Goal: Information Seeking & Learning: Learn about a topic

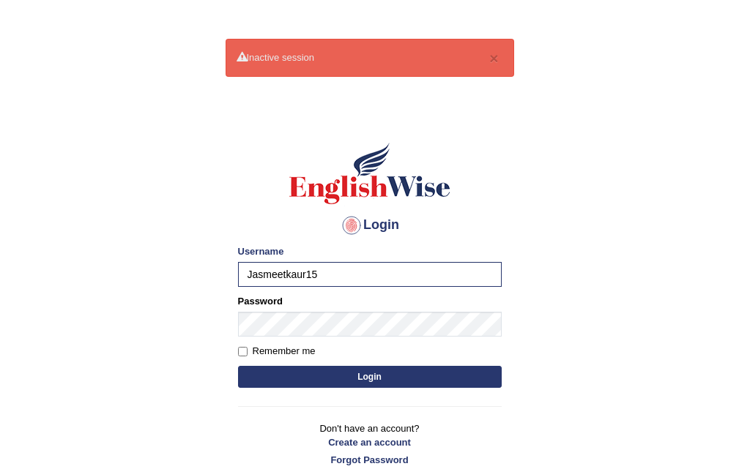
click at [238, 366] on button "Login" at bounding box center [370, 377] width 264 height 22
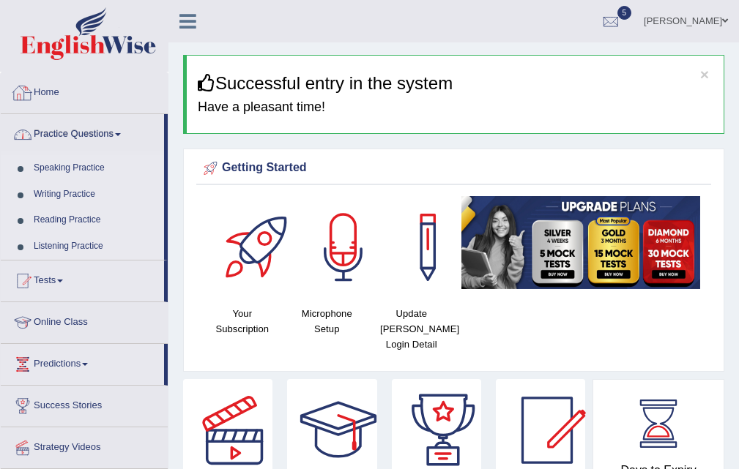
click at [57, 129] on link "Practice Questions" at bounding box center [82, 132] width 163 height 37
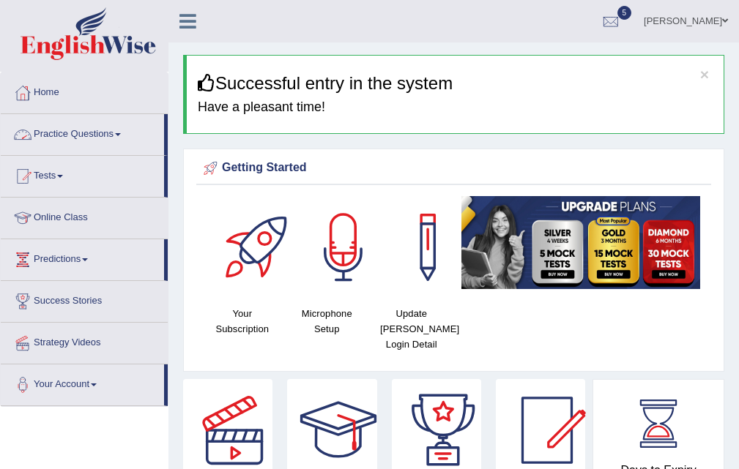
click at [61, 127] on link "Practice Questions" at bounding box center [82, 132] width 163 height 37
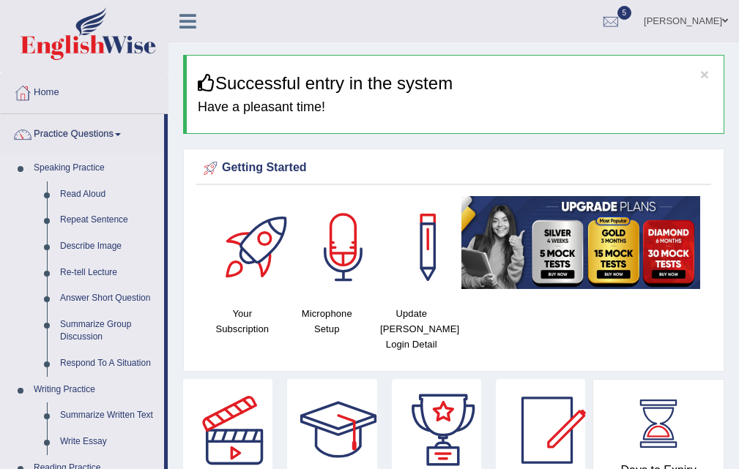
click at [79, 191] on link "Read Aloud" at bounding box center [108, 195] width 111 height 26
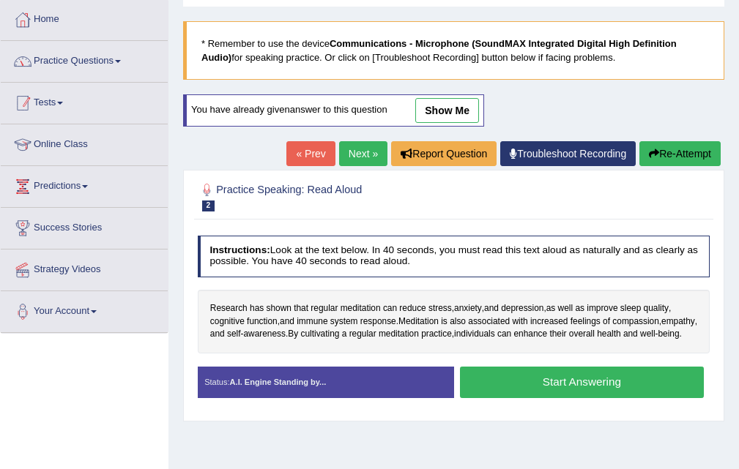
click at [98, 56] on link "Practice Questions" at bounding box center [84, 59] width 167 height 37
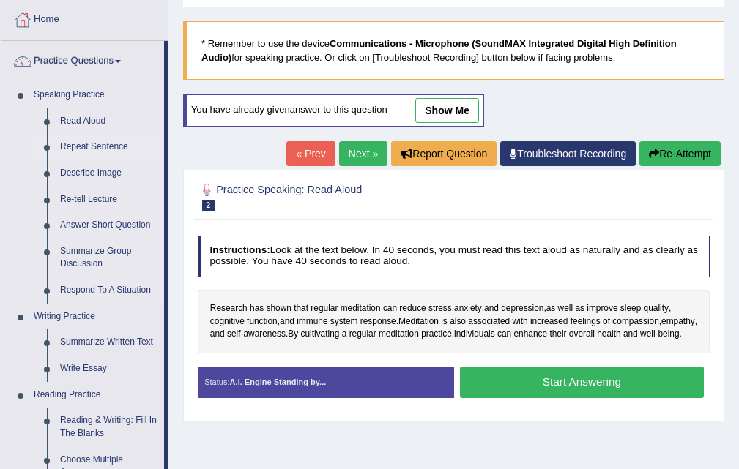
click at [91, 141] on link "Repeat Sentence" at bounding box center [108, 147] width 111 height 26
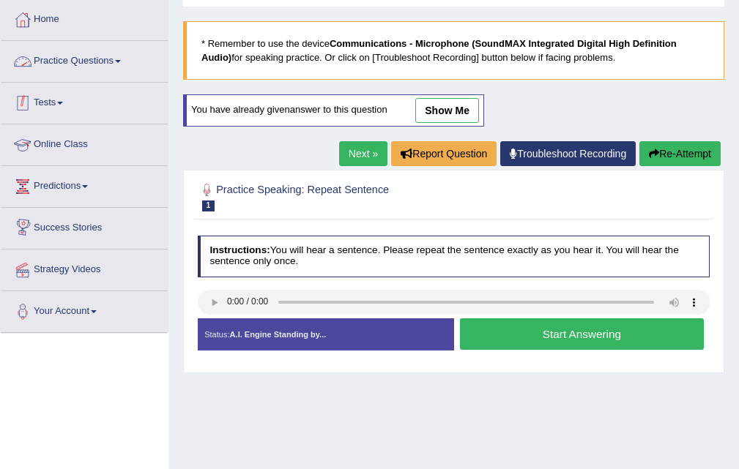
click at [89, 75] on link "Practice Questions" at bounding box center [84, 59] width 167 height 37
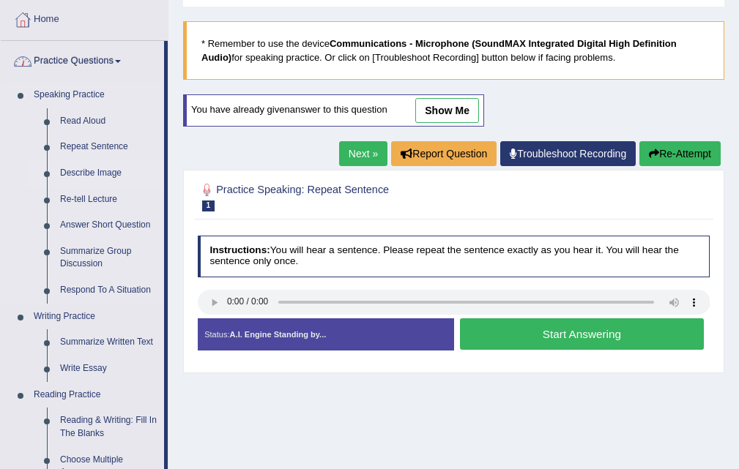
click at [95, 174] on link "Describe Image" at bounding box center [108, 173] width 111 height 26
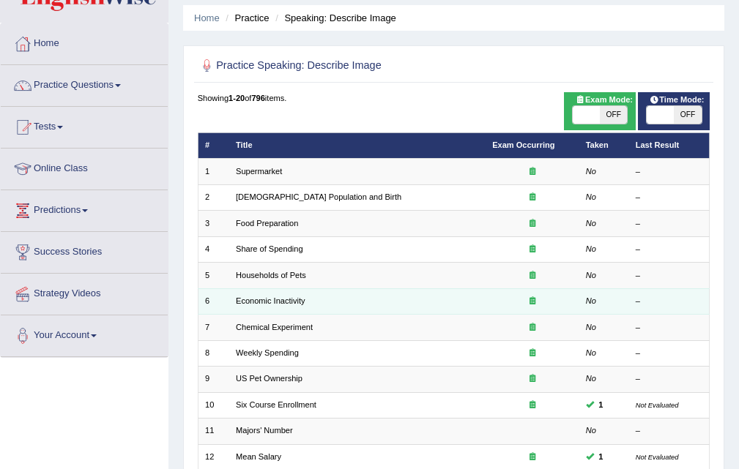
scroll to position [146, 0]
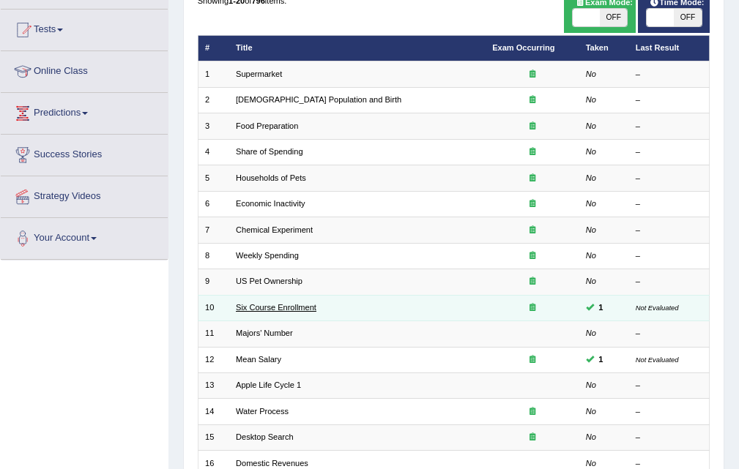
click at [271, 303] on link "Six Course Enrollment" at bounding box center [276, 307] width 81 height 9
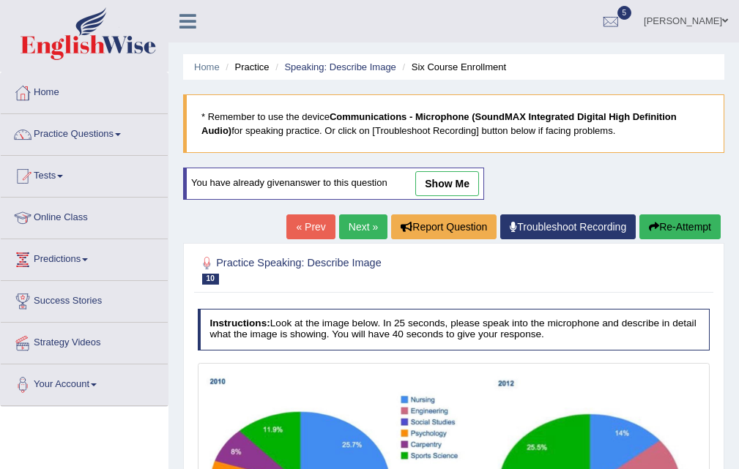
click at [353, 233] on link "Next »" at bounding box center [363, 226] width 48 height 25
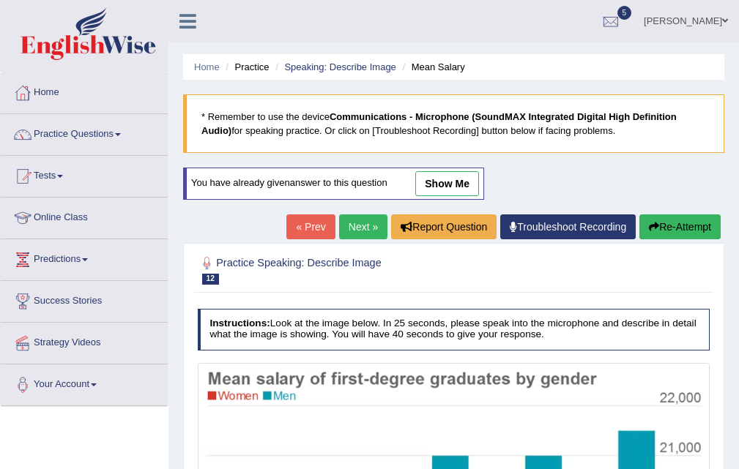
click at [352, 223] on link "Next »" at bounding box center [363, 226] width 48 height 25
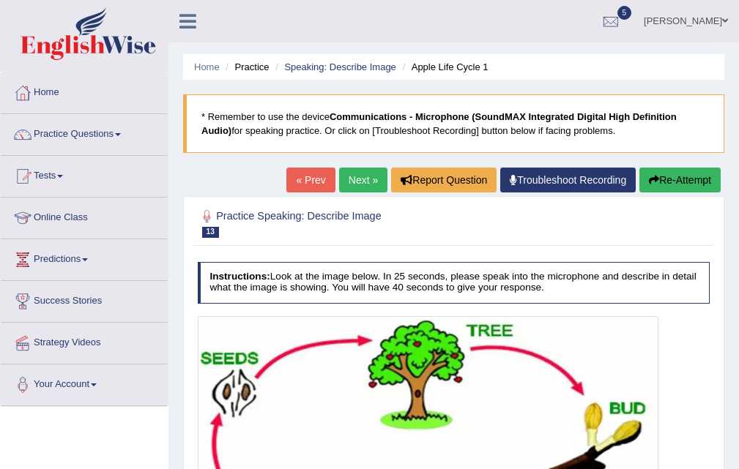
click at [359, 182] on link "Next »" at bounding box center [363, 180] width 48 height 25
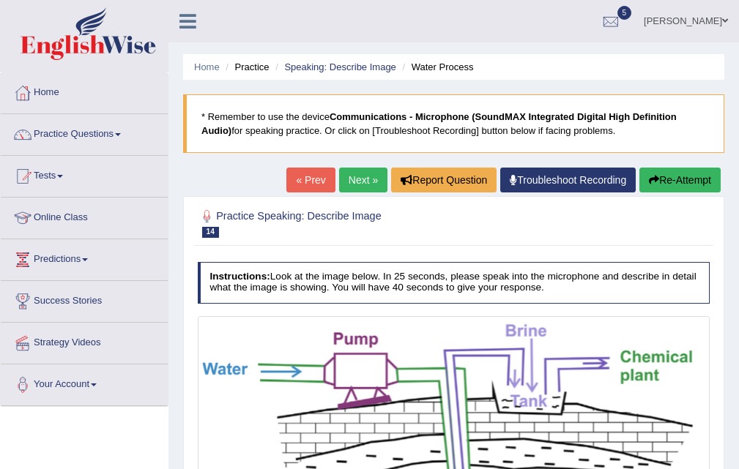
click at [343, 181] on link "Next »" at bounding box center [363, 180] width 48 height 25
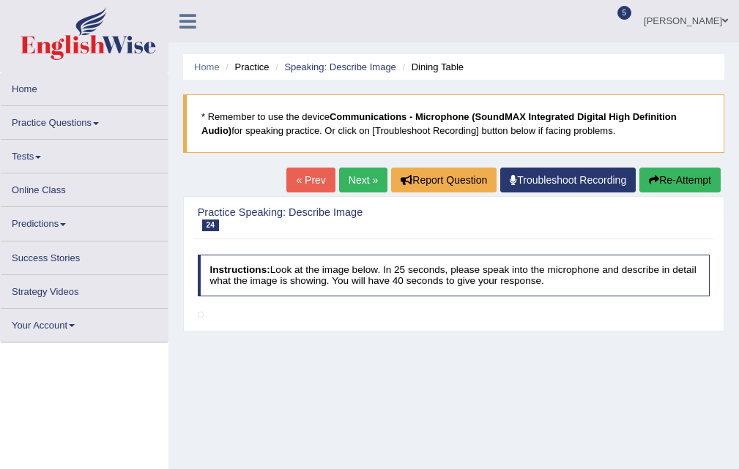
click at [343, 181] on link "Next »" at bounding box center [363, 180] width 48 height 25
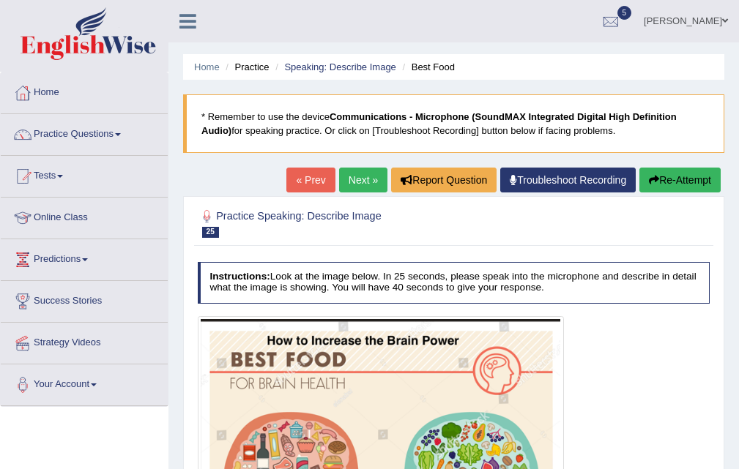
click at [298, 186] on link "« Prev" at bounding box center [310, 180] width 48 height 25
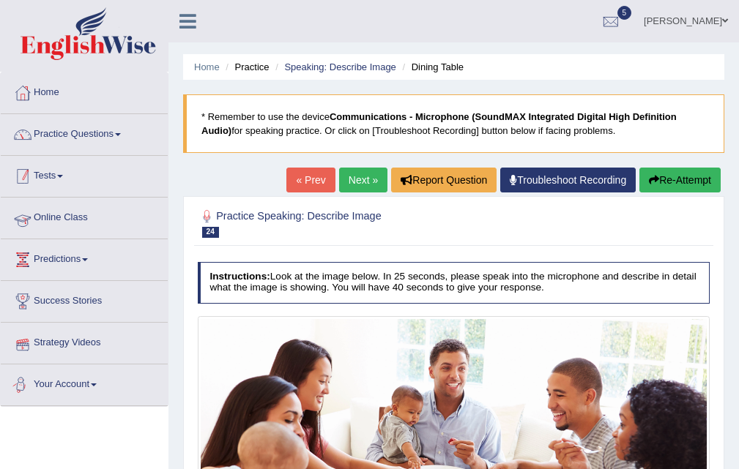
click at [64, 150] on link "Practice Questions" at bounding box center [84, 132] width 167 height 37
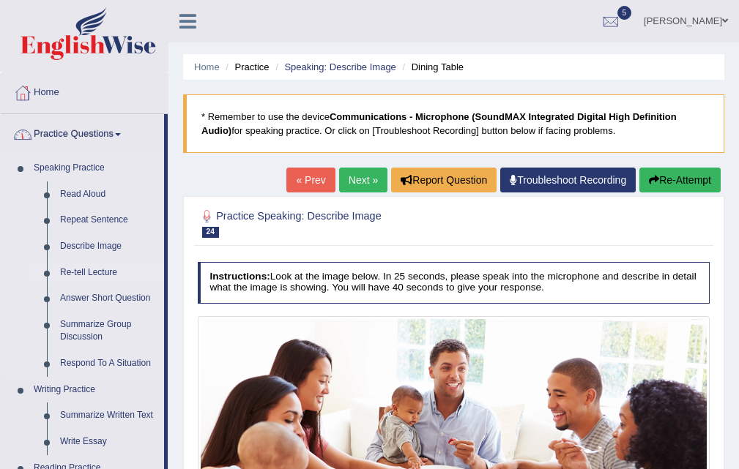
click at [105, 269] on link "Re-tell Lecture" at bounding box center [108, 273] width 111 height 26
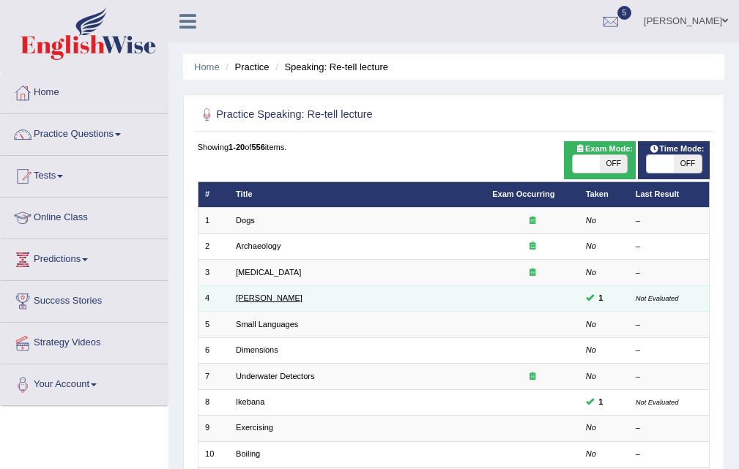
click at [255, 294] on link "[PERSON_NAME]" at bounding box center [269, 298] width 67 height 9
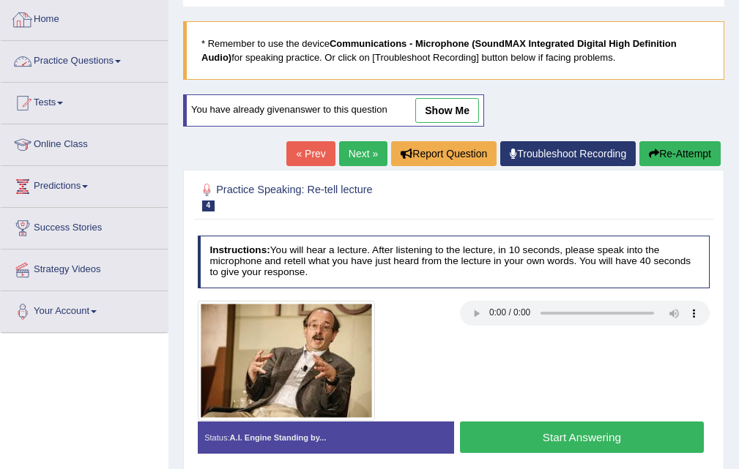
click at [137, 63] on link "Practice Questions" at bounding box center [84, 59] width 167 height 37
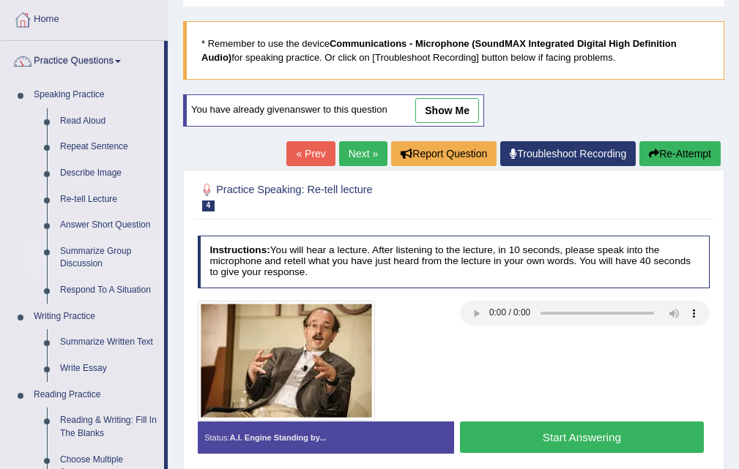
click at [105, 249] on link "Summarize Group Discussion" at bounding box center [108, 258] width 111 height 39
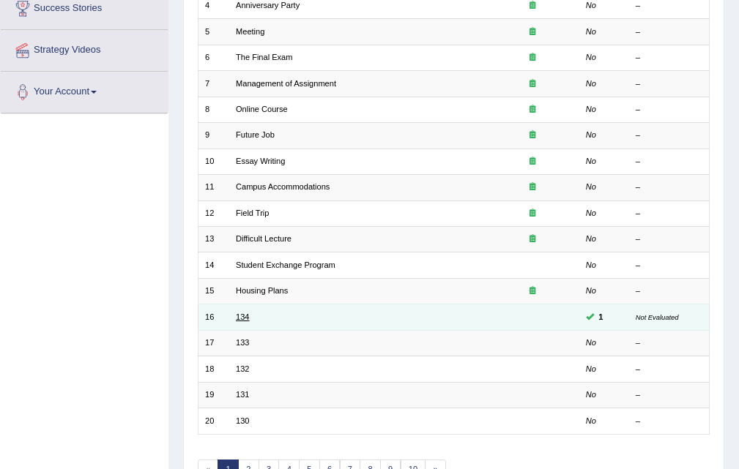
click at [240, 315] on link "134" at bounding box center [242, 317] width 13 height 9
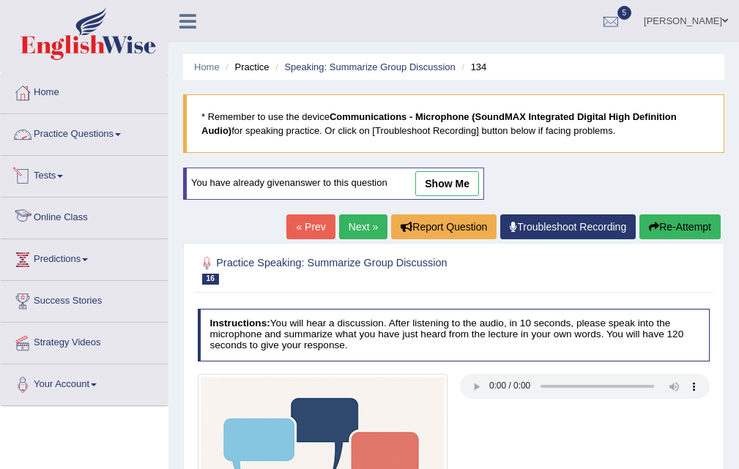
click at [74, 141] on link "Practice Questions" at bounding box center [84, 132] width 167 height 37
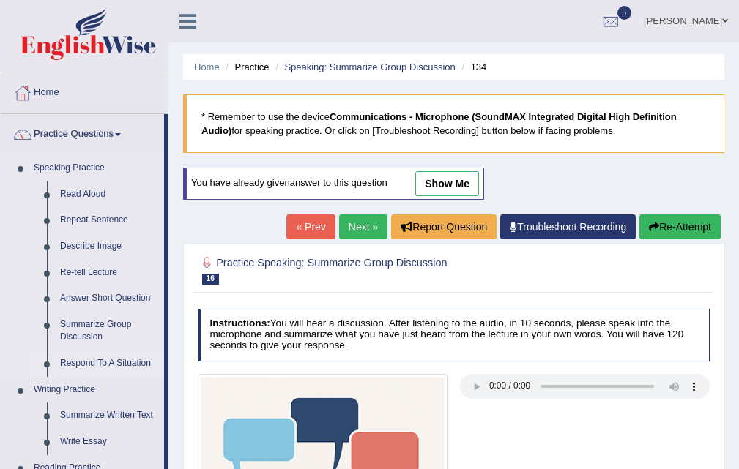
click at [110, 362] on link "Respond To A Situation" at bounding box center [108, 364] width 111 height 26
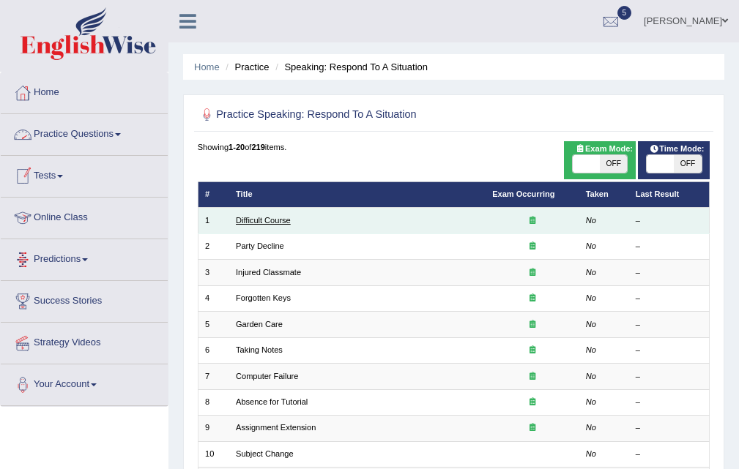
click at [263, 224] on link "Difficult Course" at bounding box center [263, 220] width 55 height 9
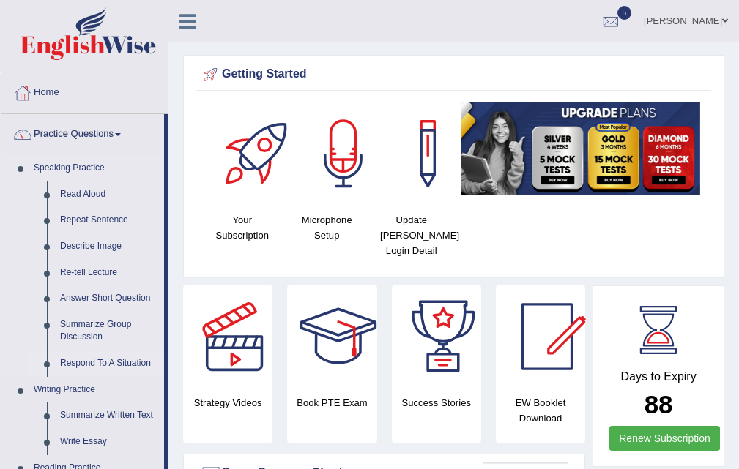
click at [96, 364] on link "Respond To A Situation" at bounding box center [108, 364] width 111 height 26
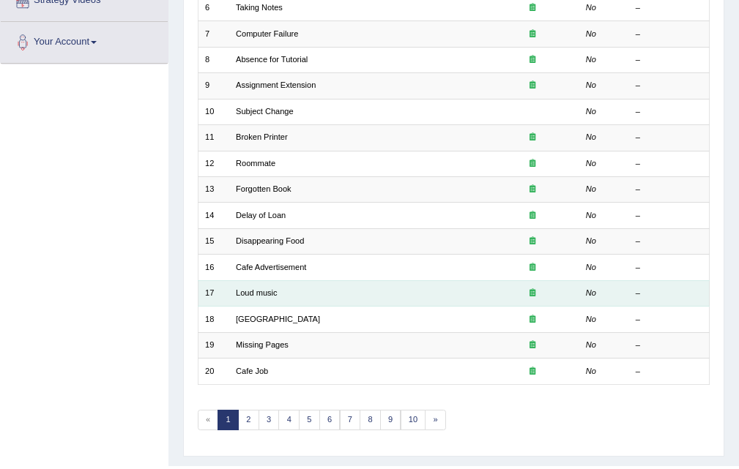
scroll to position [366, 0]
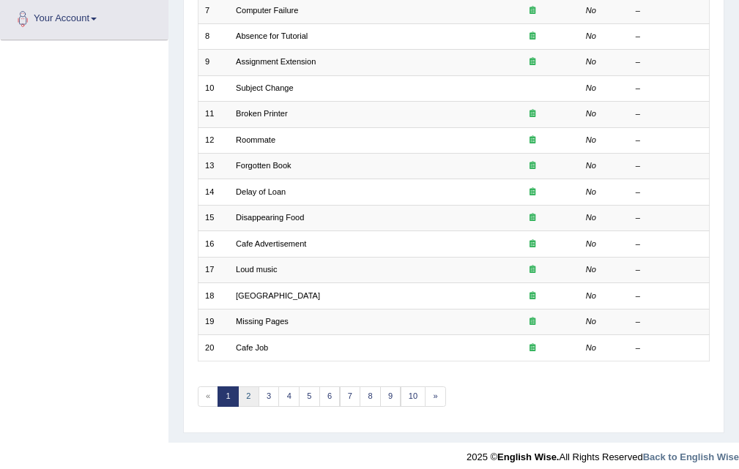
click at [250, 400] on link "2" at bounding box center [248, 397] width 21 height 20
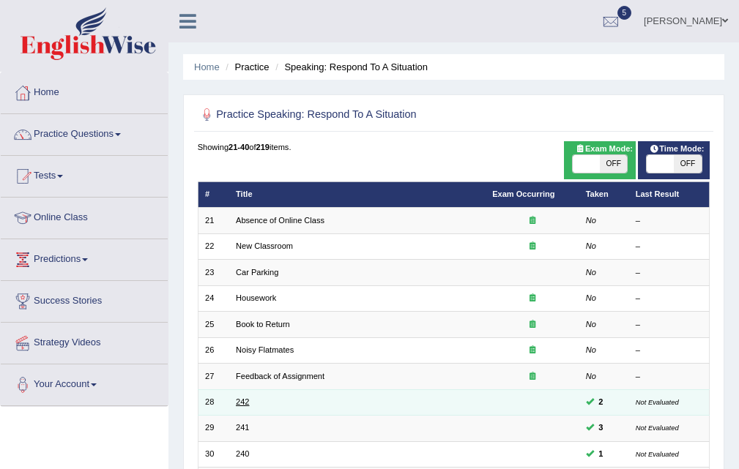
click at [240, 400] on link "242" at bounding box center [242, 401] width 13 height 9
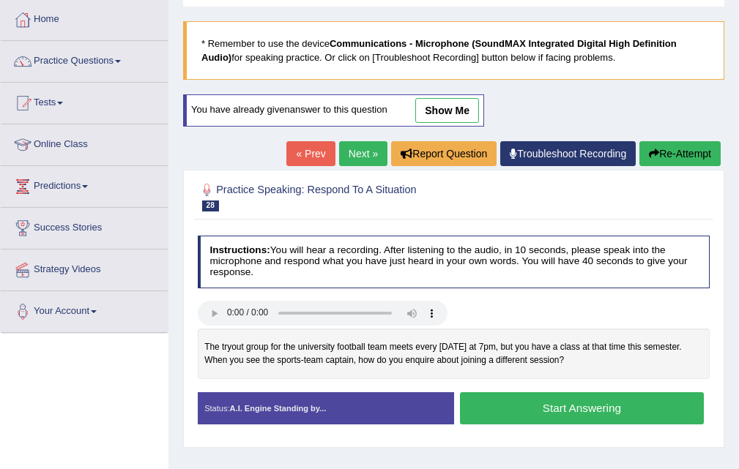
scroll to position [73, 0]
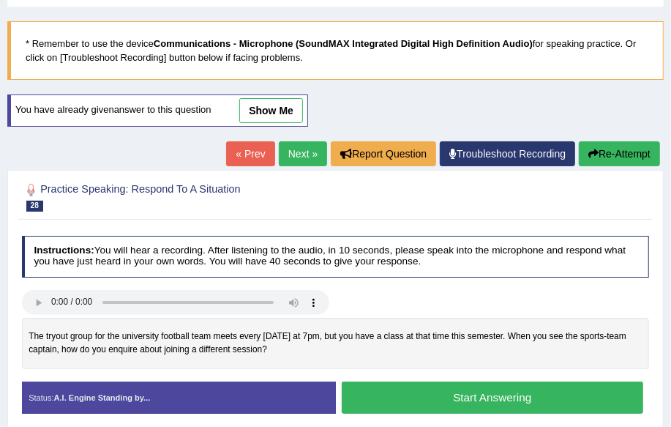
drag, startPoint x: 725, startPoint y: 1, endPoint x: 373, endPoint y: 263, distance: 439.5
click at [373, 263] on h4 "Instructions: You will hear a recording. After listening to the audio, in 10 se…" at bounding box center [336, 257] width 628 height 42
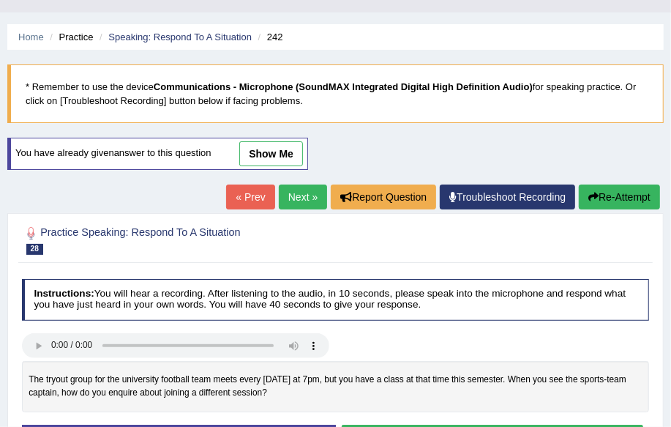
scroll to position [7, 0]
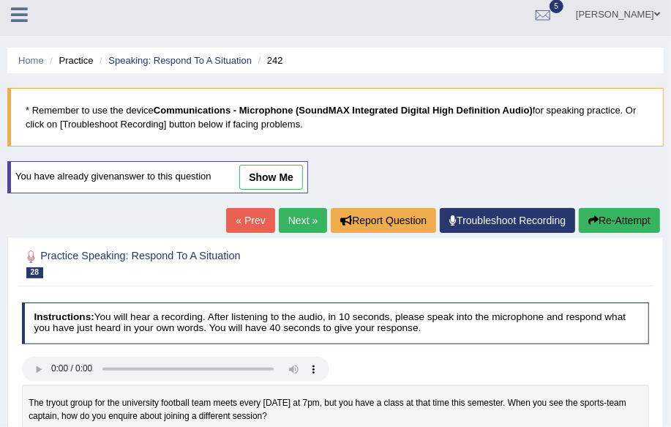
click at [302, 223] on link "Next »" at bounding box center [303, 220] width 48 height 25
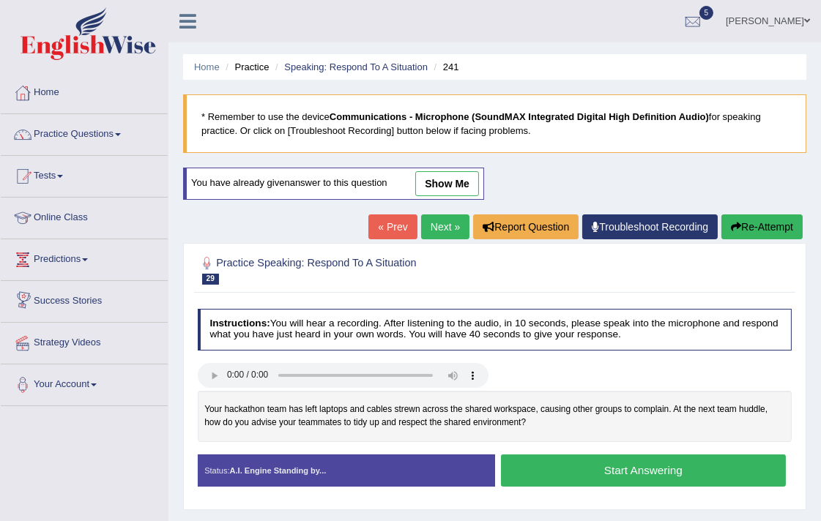
click at [75, 137] on link "Practice Questions" at bounding box center [84, 132] width 167 height 37
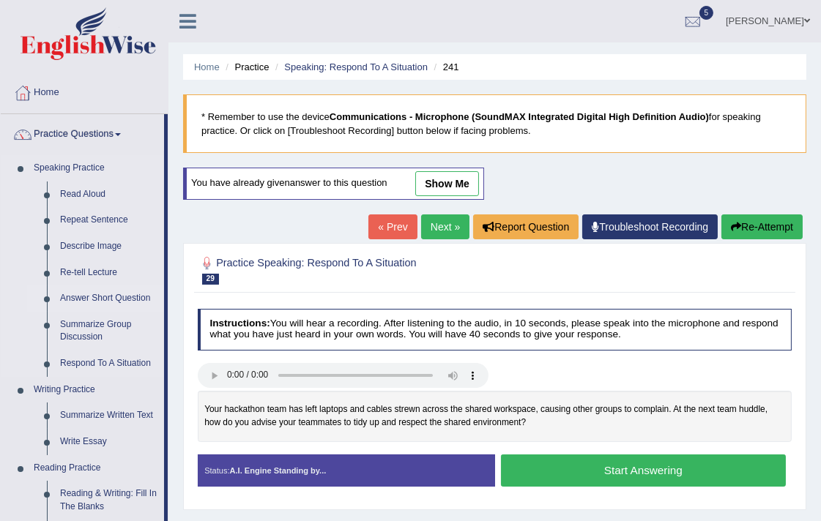
click at [96, 298] on link "Answer Short Question" at bounding box center [108, 298] width 111 height 26
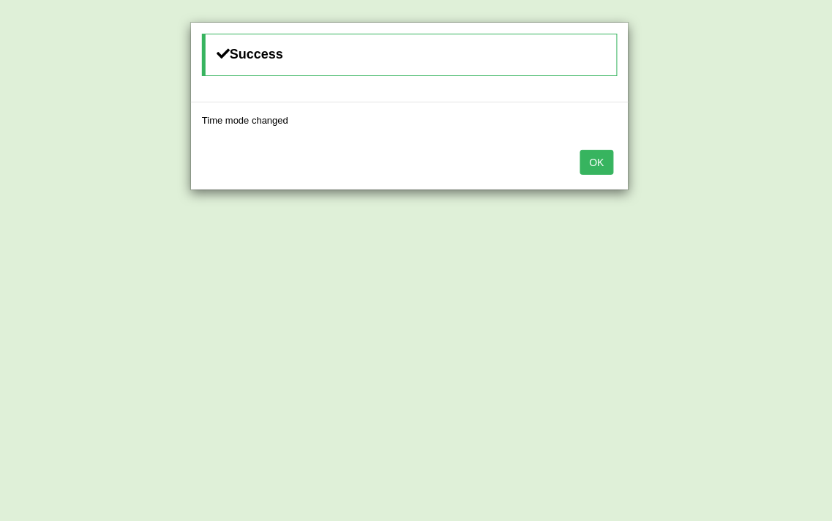
click at [596, 163] on button "OK" at bounding box center [597, 162] width 34 height 25
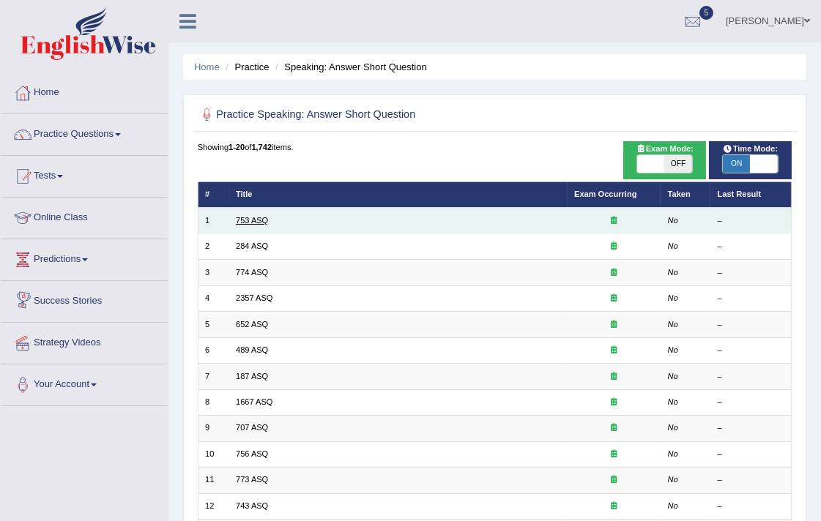
click at [236, 223] on link "753 ASQ" at bounding box center [252, 220] width 32 height 9
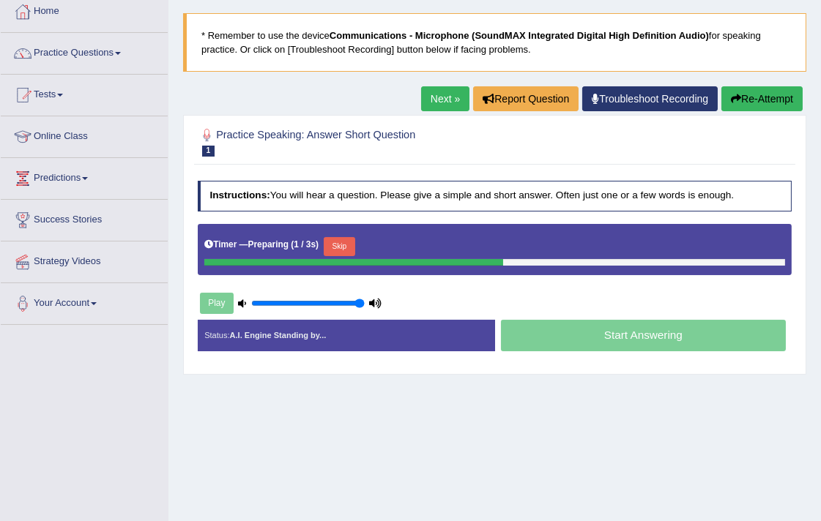
scroll to position [81, 0]
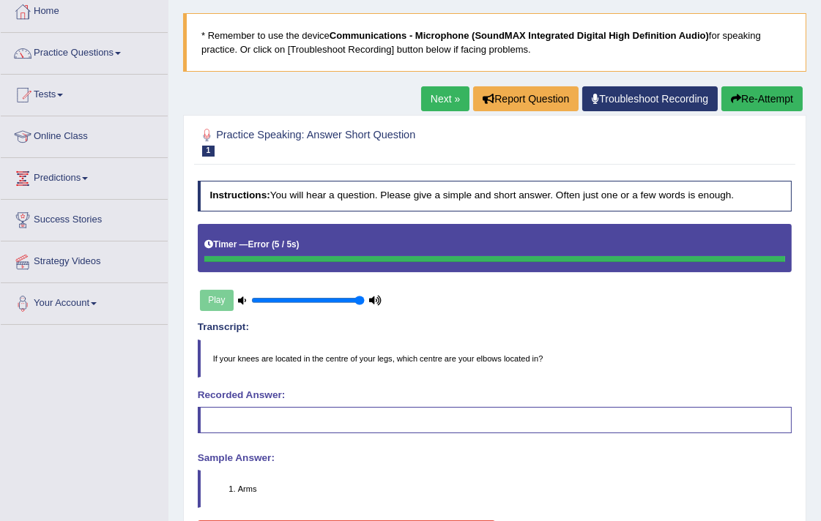
click at [449, 93] on link "Next »" at bounding box center [445, 98] width 48 height 25
click at [423, 100] on link "Next »" at bounding box center [445, 98] width 48 height 25
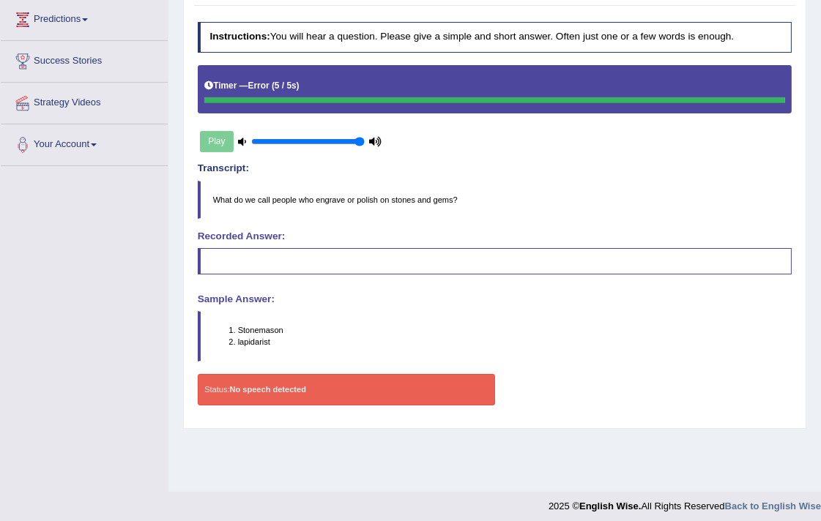
scroll to position [247, 0]
